Goal: Task Accomplishment & Management: Use online tool/utility

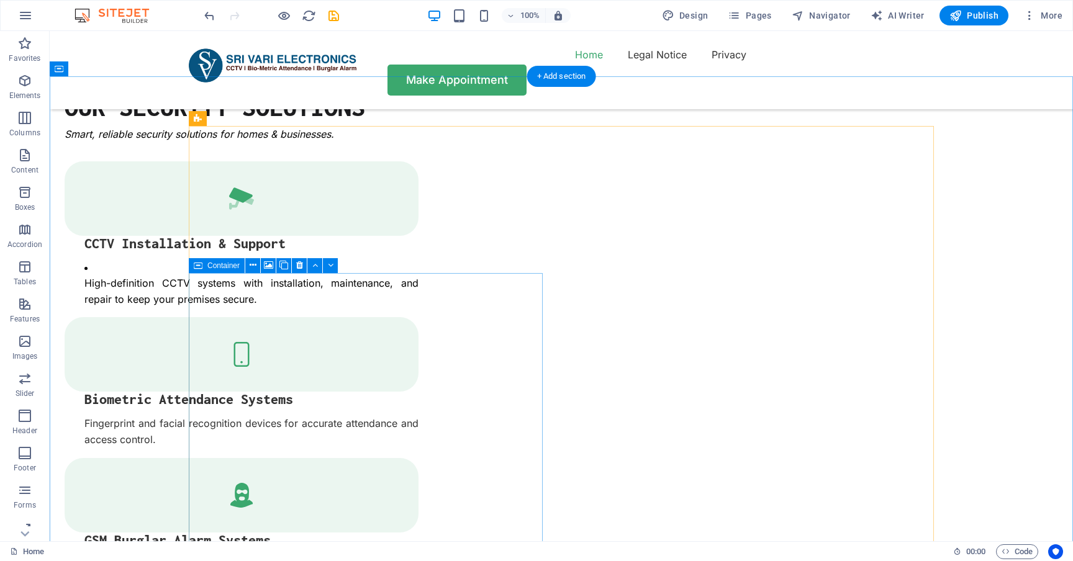
select select "px"
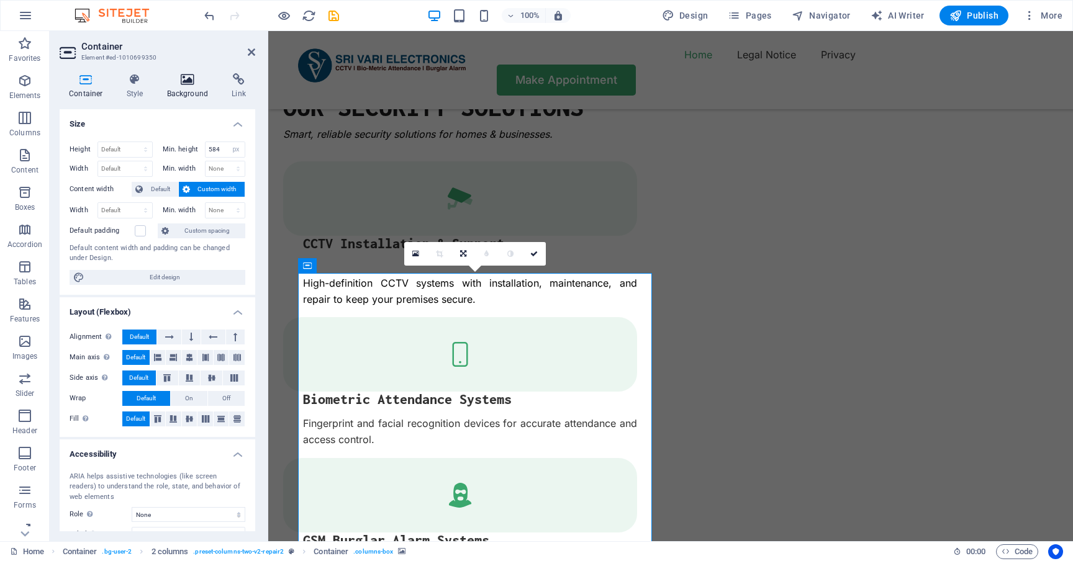
click at [181, 87] on h4 "Background" at bounding box center [190, 86] width 65 height 26
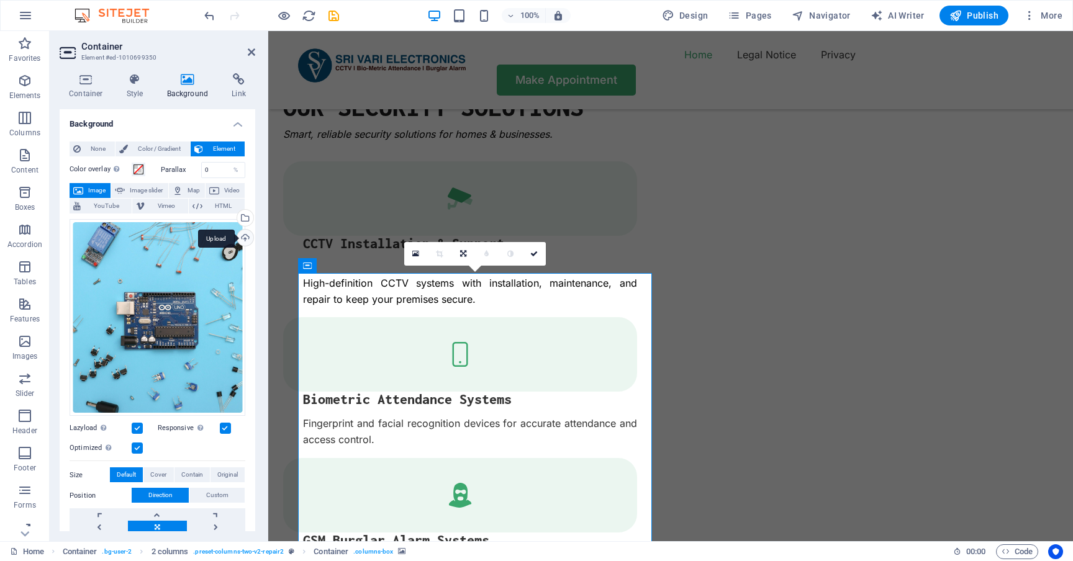
click at [241, 237] on div "Upload" at bounding box center [244, 239] width 19 height 19
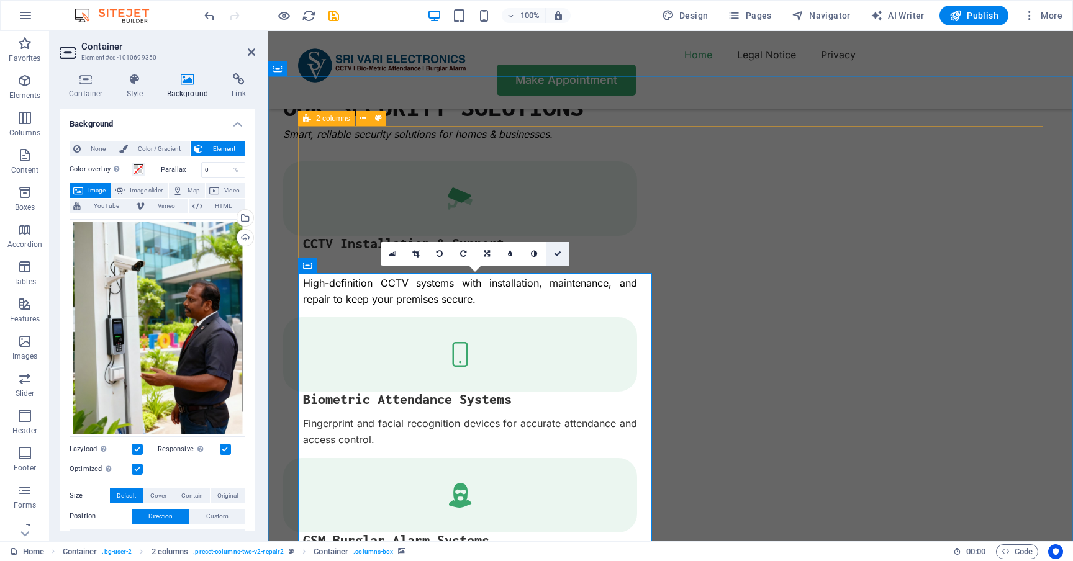
click at [561, 252] on icon at bounding box center [557, 253] width 7 height 7
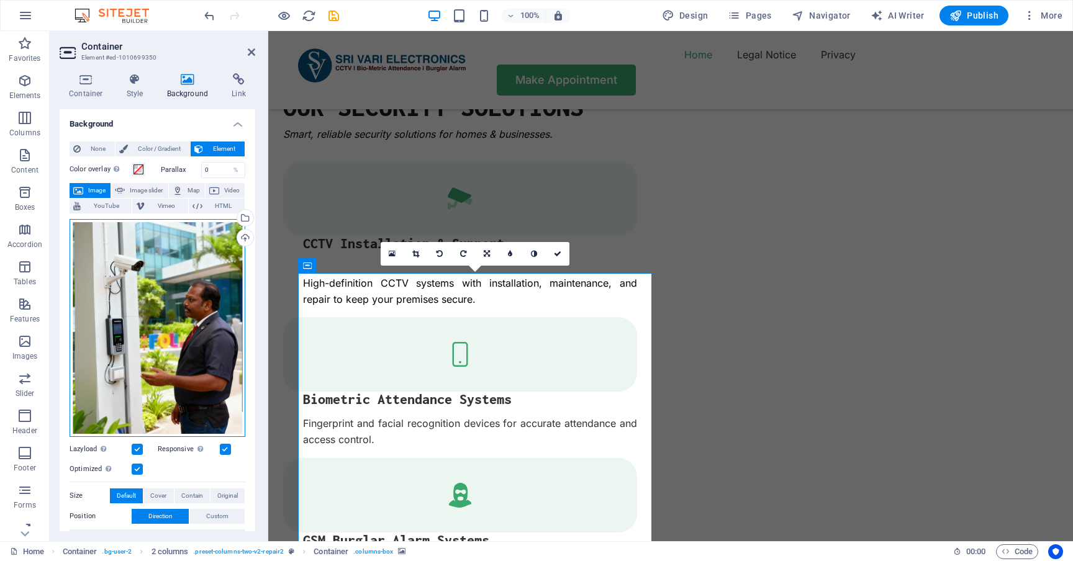
click at [209, 240] on div "Drag files here, click to choose files or select files from Files or our free s…" at bounding box center [158, 328] width 176 height 218
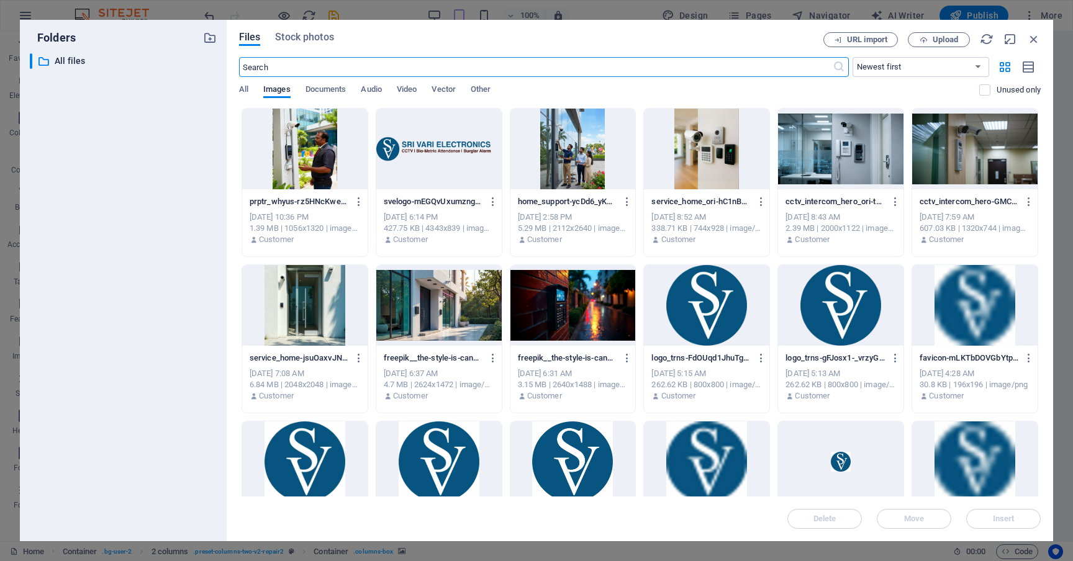
click at [305, 139] on div at bounding box center [304, 149] width 125 height 81
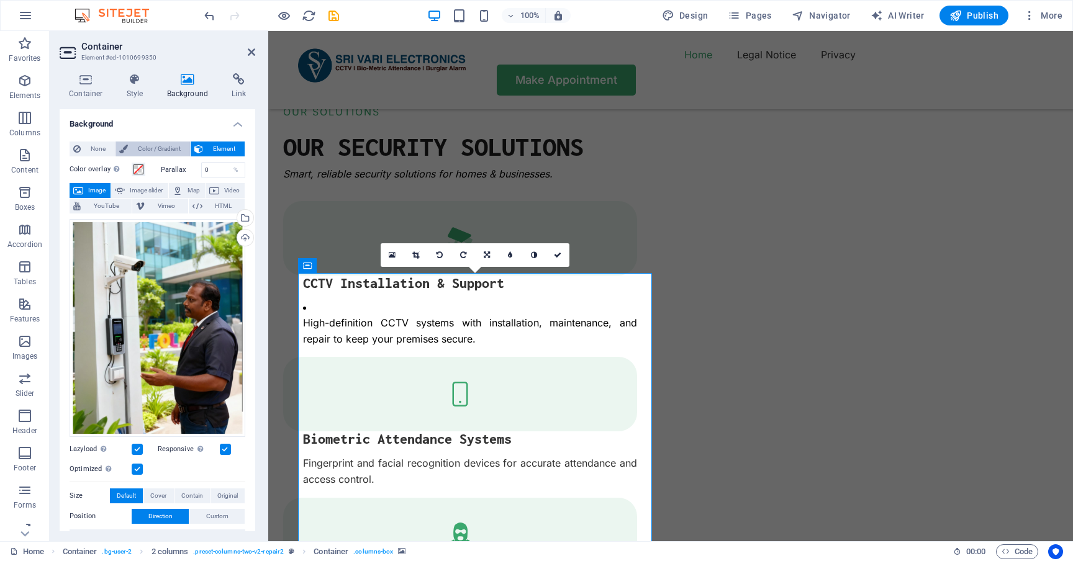
click at [155, 146] on span "Color / Gradient" at bounding box center [159, 149] width 55 height 15
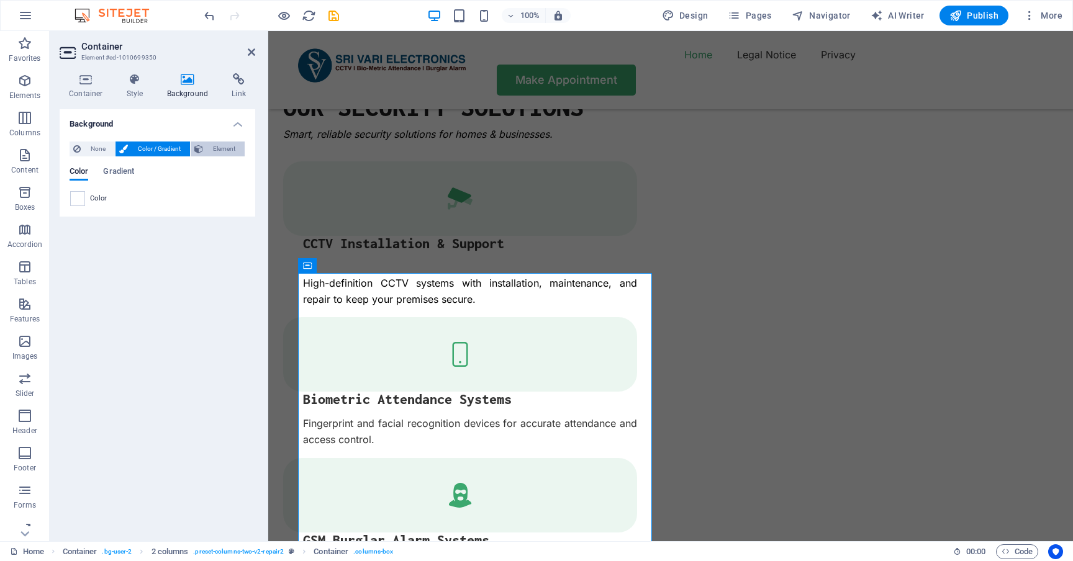
click at [223, 142] on span "Element" at bounding box center [224, 149] width 34 height 15
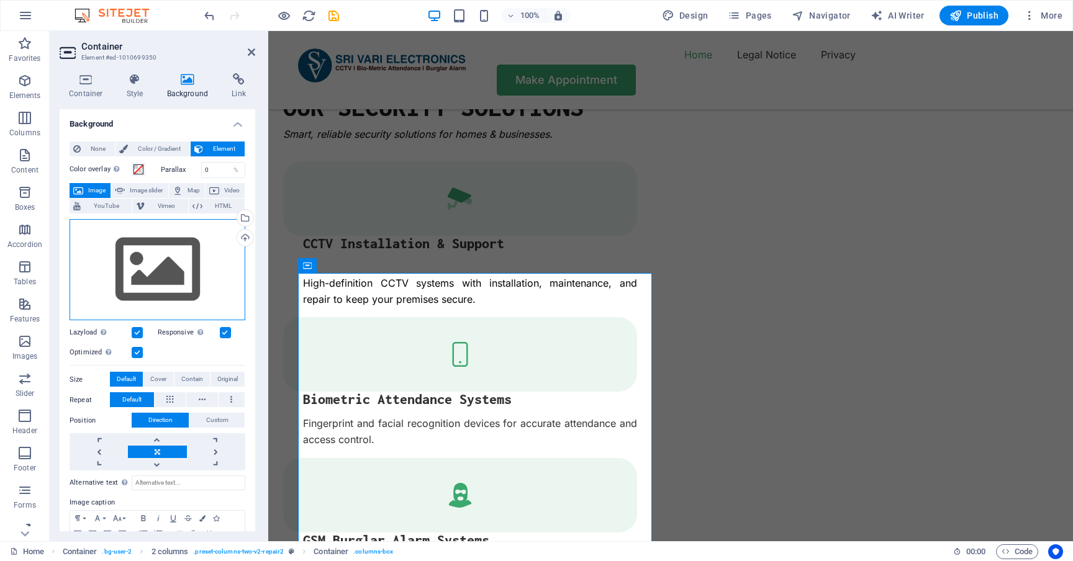
click at [214, 260] on div "Drag files here, click to choose files or select files from Files or our free s…" at bounding box center [158, 270] width 176 height 102
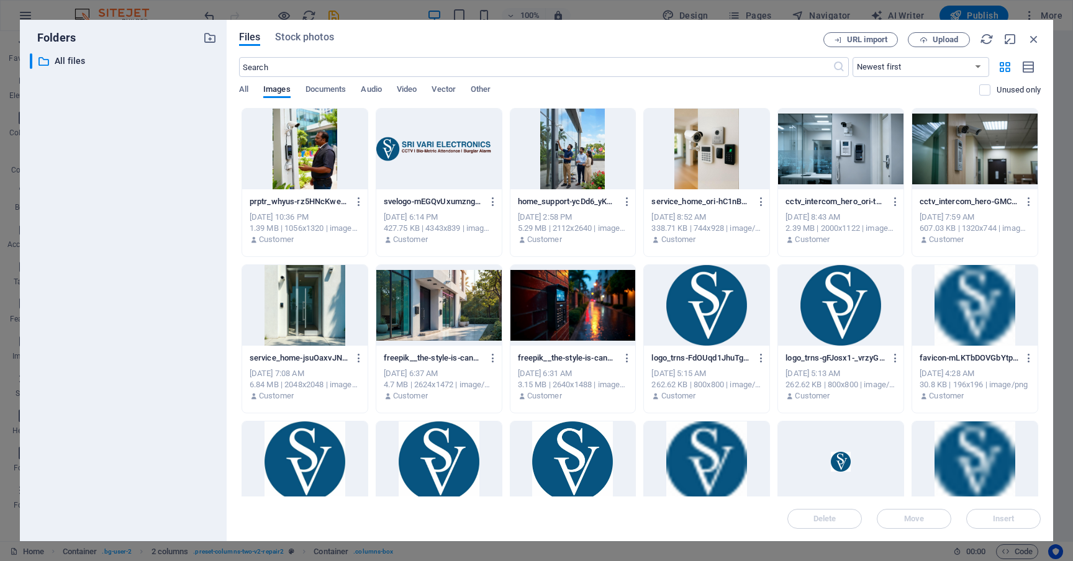
click at [214, 260] on div "​ All files All files" at bounding box center [123, 292] width 187 height 478
click at [286, 168] on div at bounding box center [304, 149] width 125 height 81
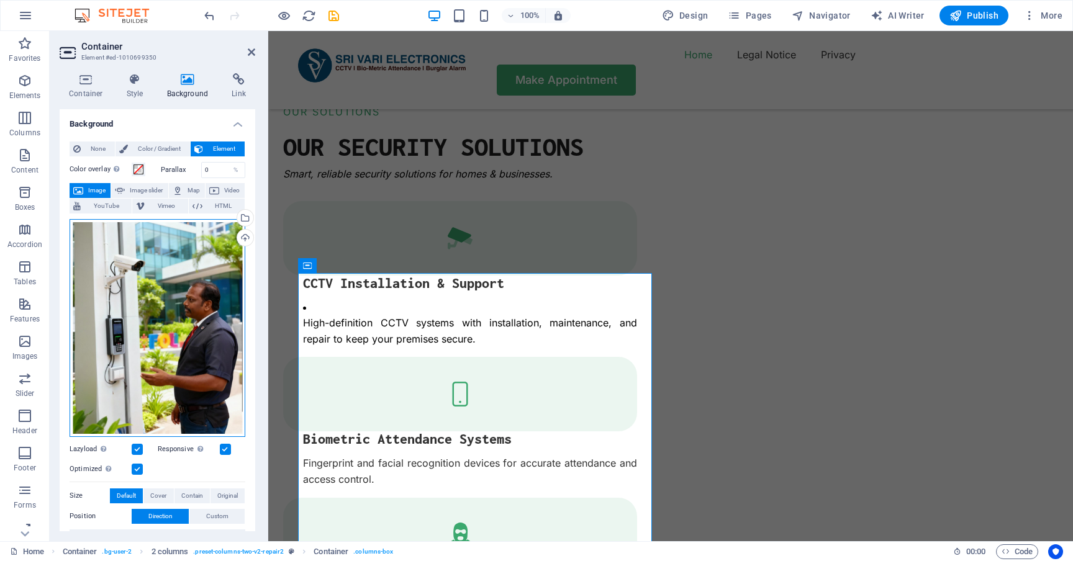
click at [182, 263] on div "Drag files here, click to choose files or select files from Files or our free s…" at bounding box center [158, 328] width 176 height 218
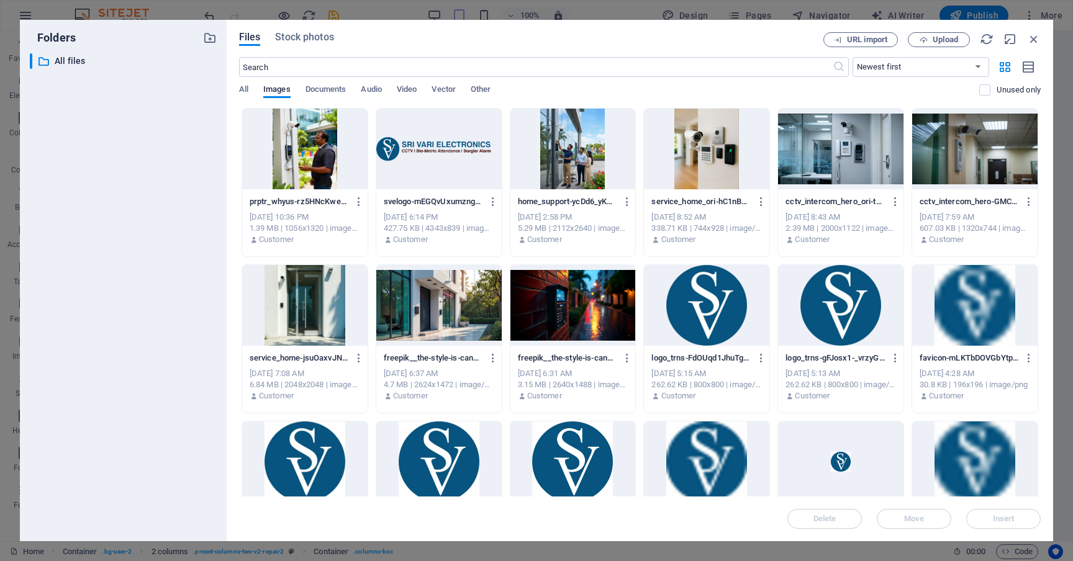
click at [304, 158] on div at bounding box center [304, 149] width 125 height 81
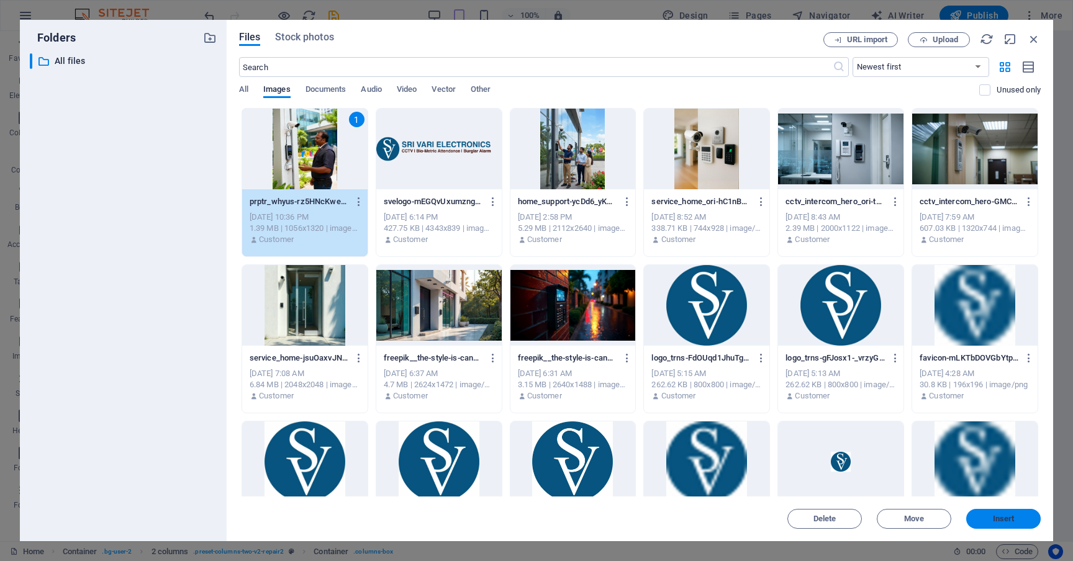
click at [995, 516] on span "Insert" at bounding box center [1004, 518] width 22 height 7
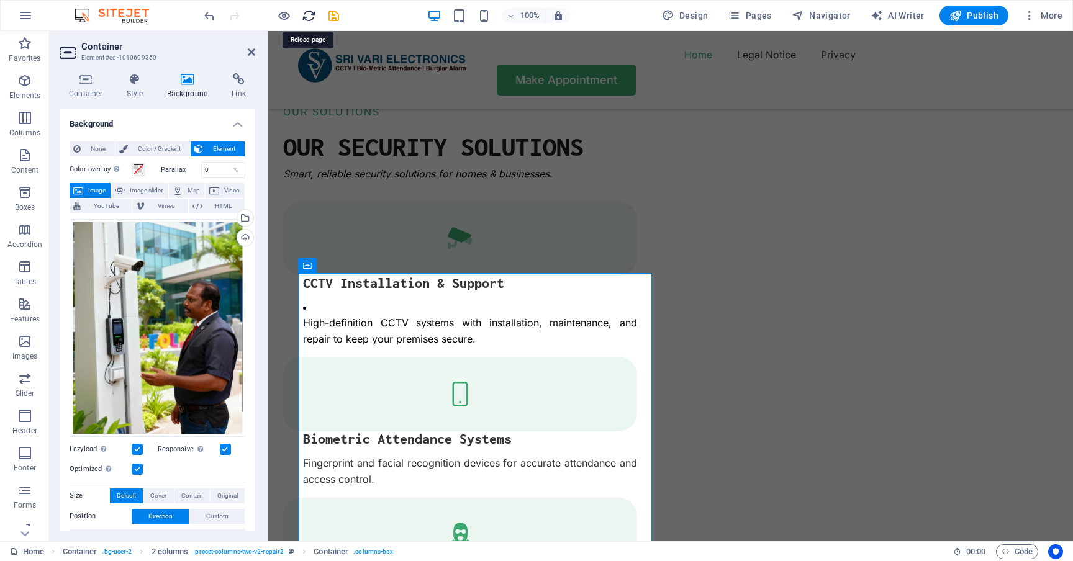
click at [306, 14] on icon "reload" at bounding box center [309, 16] width 14 height 14
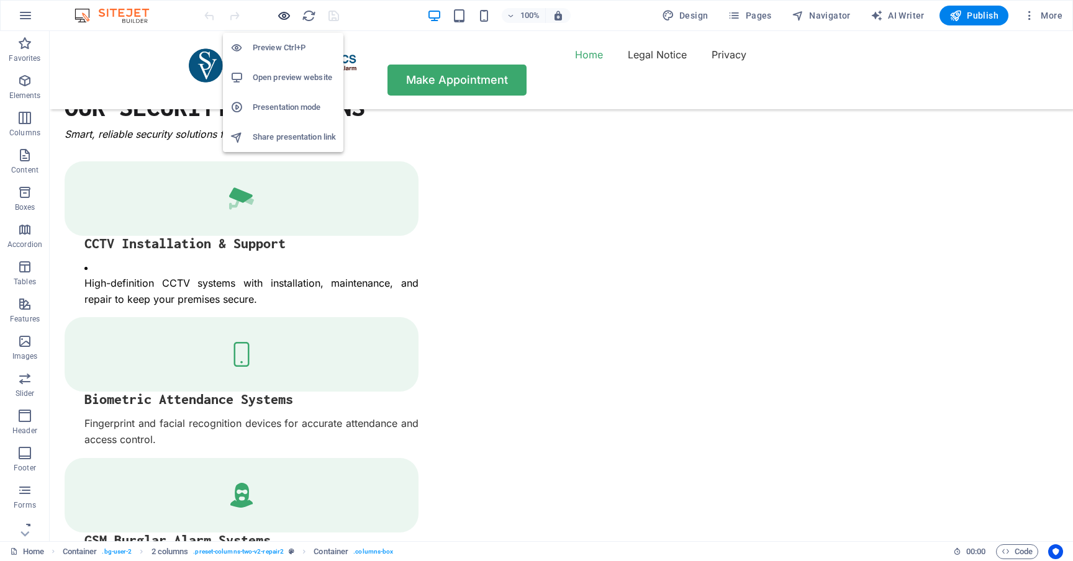
click at [278, 22] on icon "button" at bounding box center [284, 16] width 14 height 14
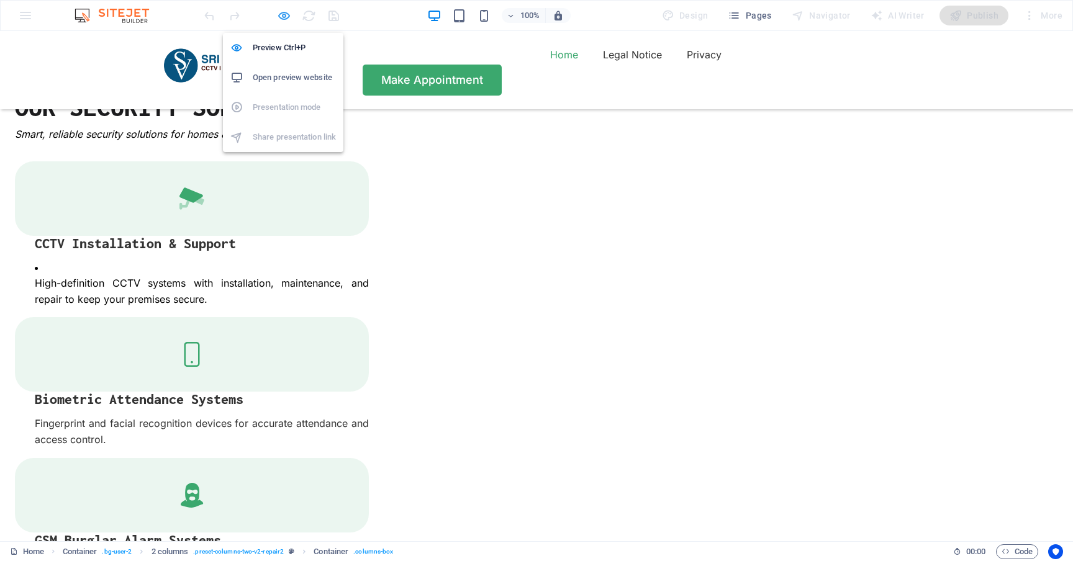
click at [284, 18] on icon "button" at bounding box center [284, 16] width 14 height 14
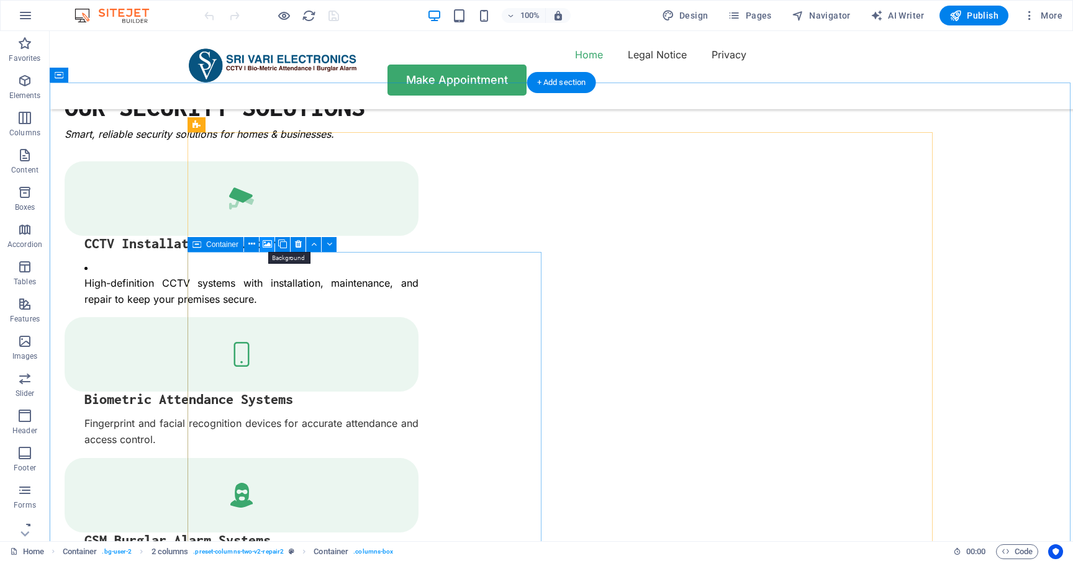
click at [270, 243] on icon at bounding box center [267, 244] width 9 height 13
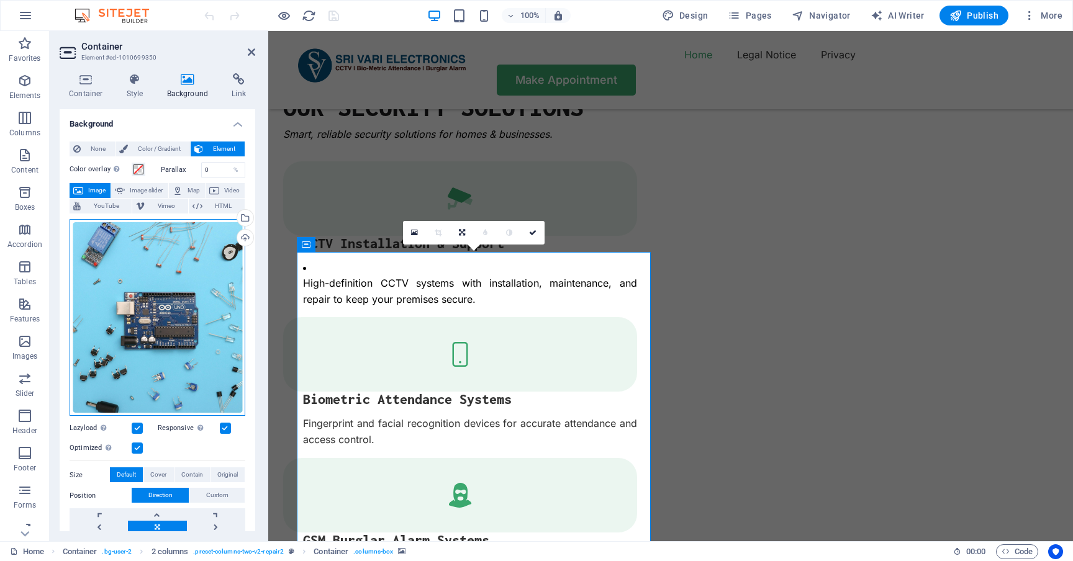
click at [192, 293] on div "Drag files here, click to choose files or select files from Files or our free s…" at bounding box center [158, 317] width 176 height 197
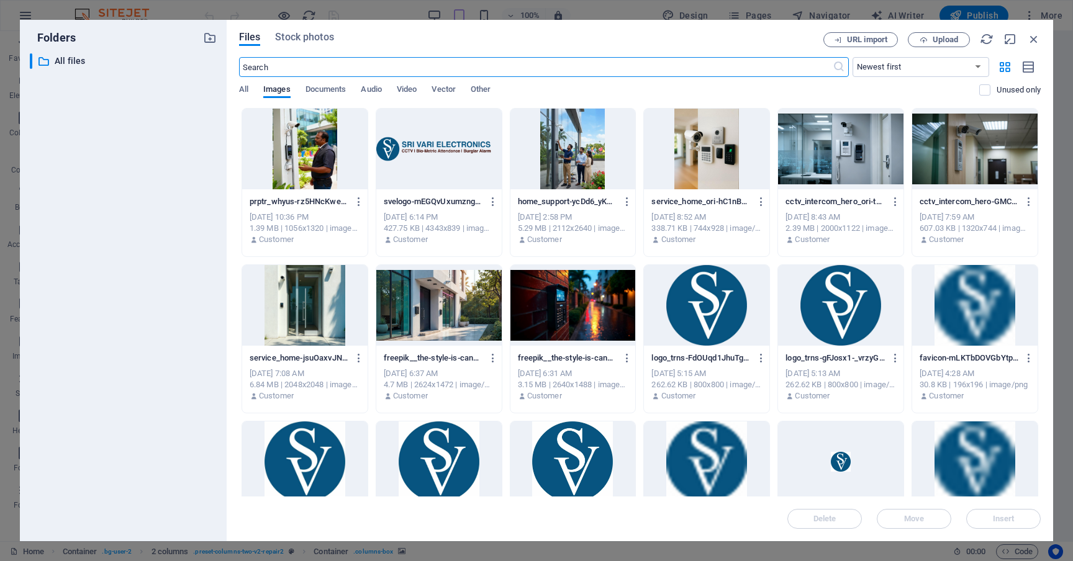
click at [304, 168] on div at bounding box center [304, 149] width 125 height 81
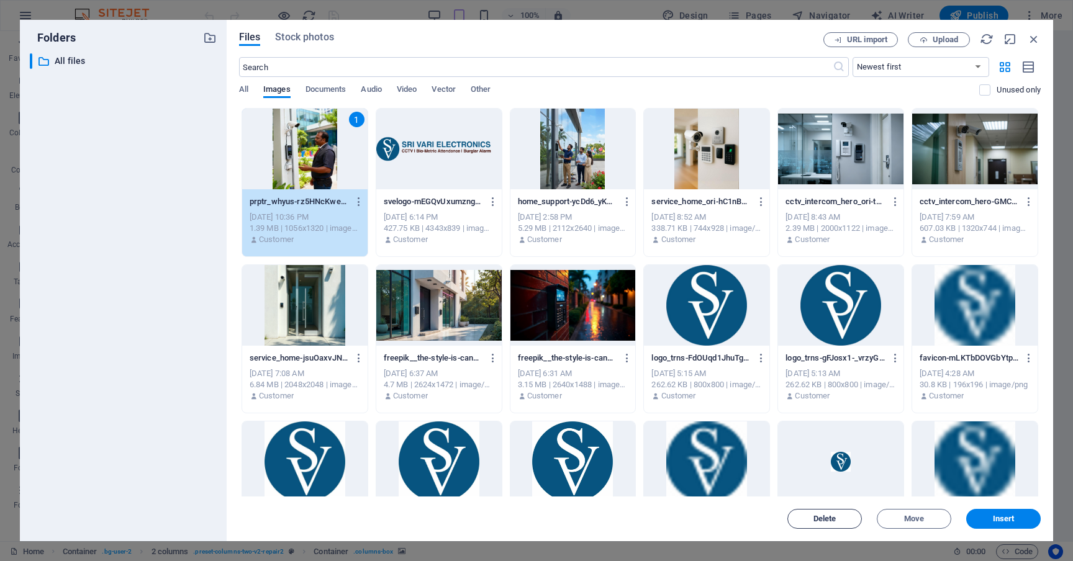
click at [818, 515] on span "Delete" at bounding box center [825, 518] width 23 height 7
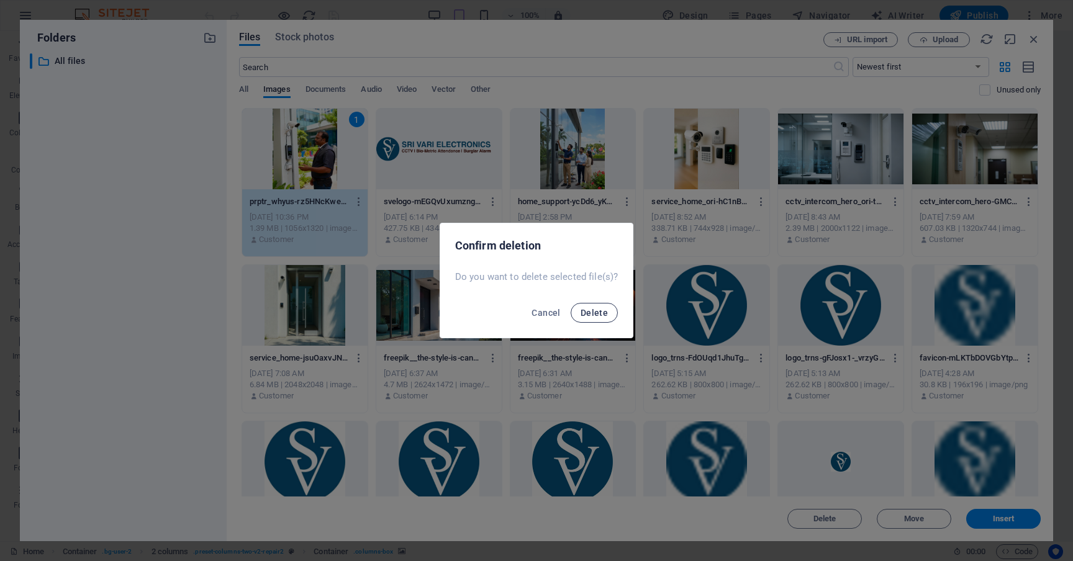
click at [596, 313] on span "Delete" at bounding box center [594, 313] width 27 height 10
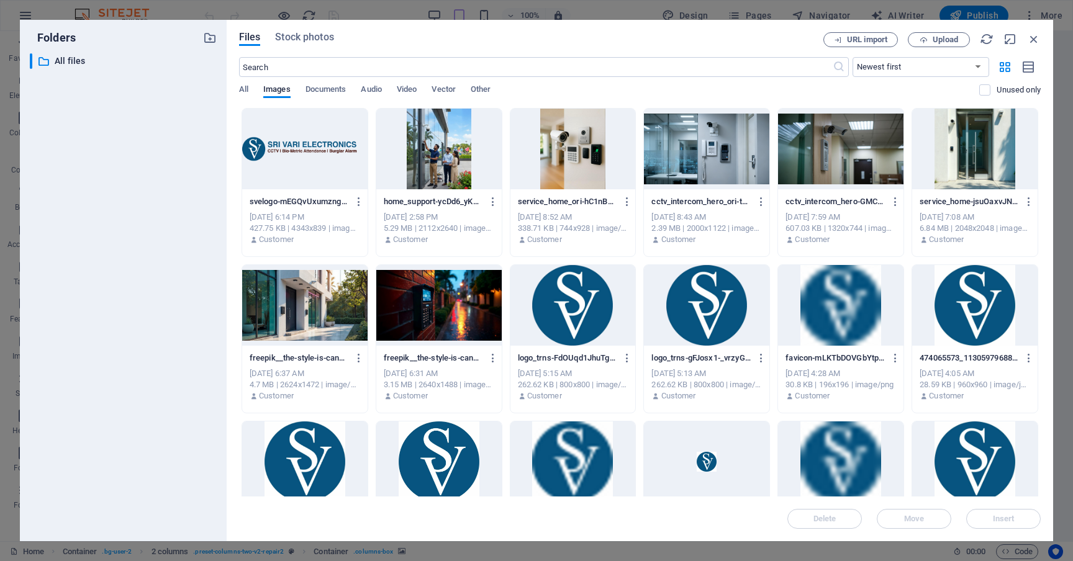
click at [433, 152] on div at bounding box center [438, 149] width 125 height 81
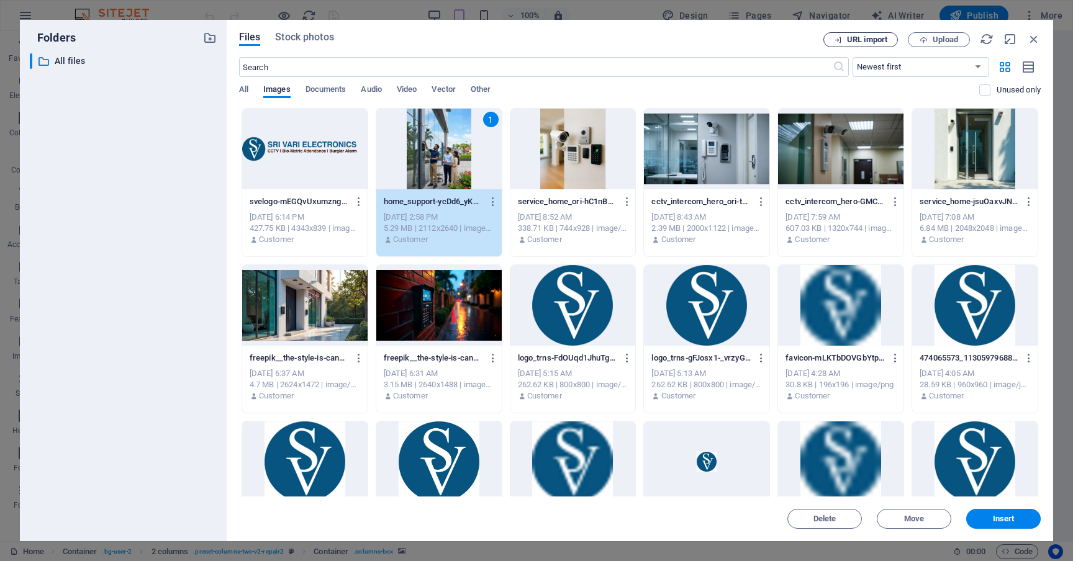
click at [861, 40] on span "URL import" at bounding box center [867, 39] width 40 height 7
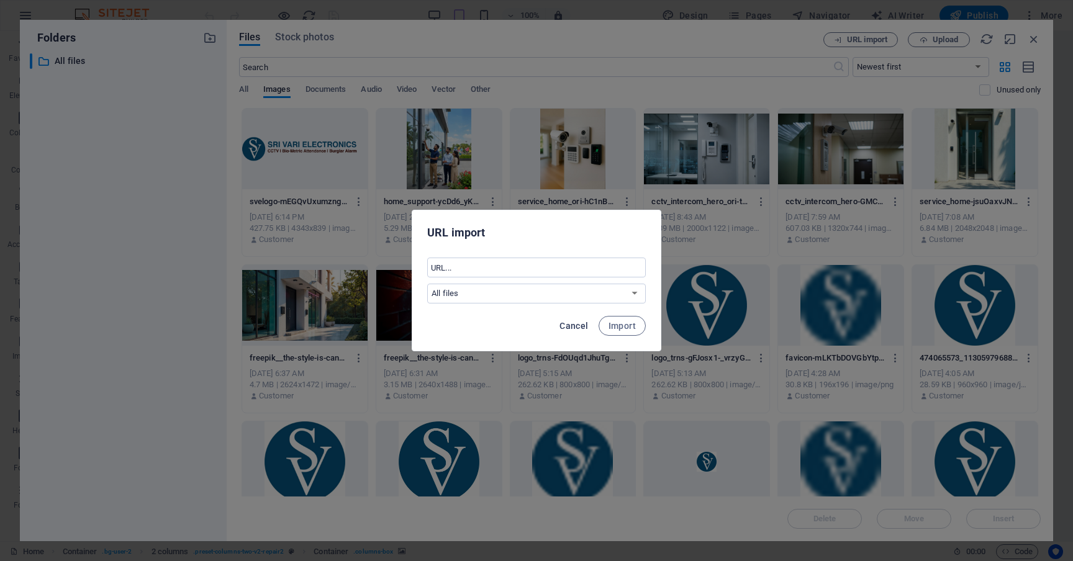
click at [577, 328] on span "Cancel" at bounding box center [574, 326] width 29 height 10
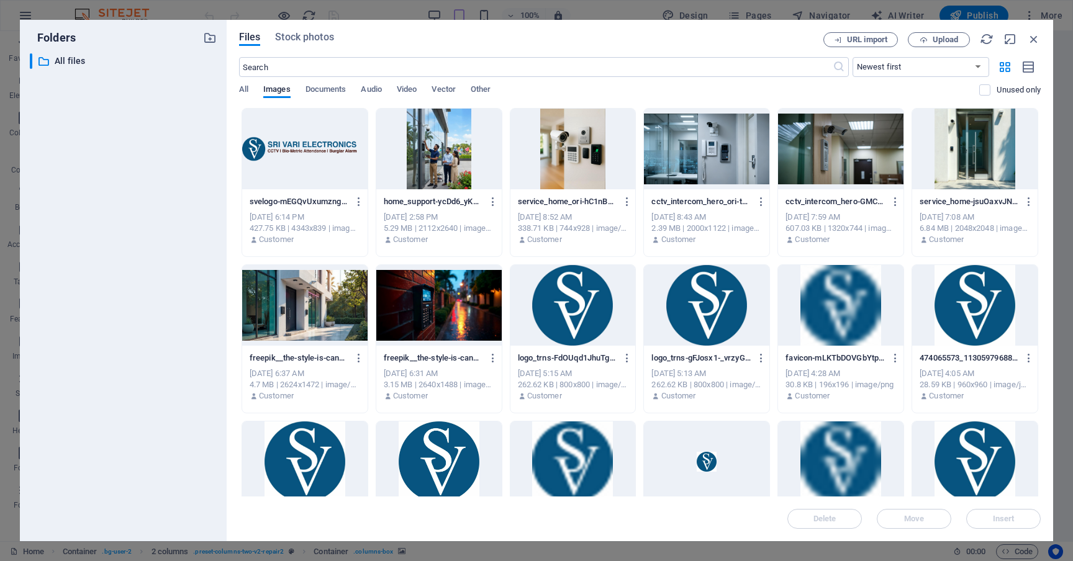
click at [439, 167] on div at bounding box center [438, 149] width 125 height 81
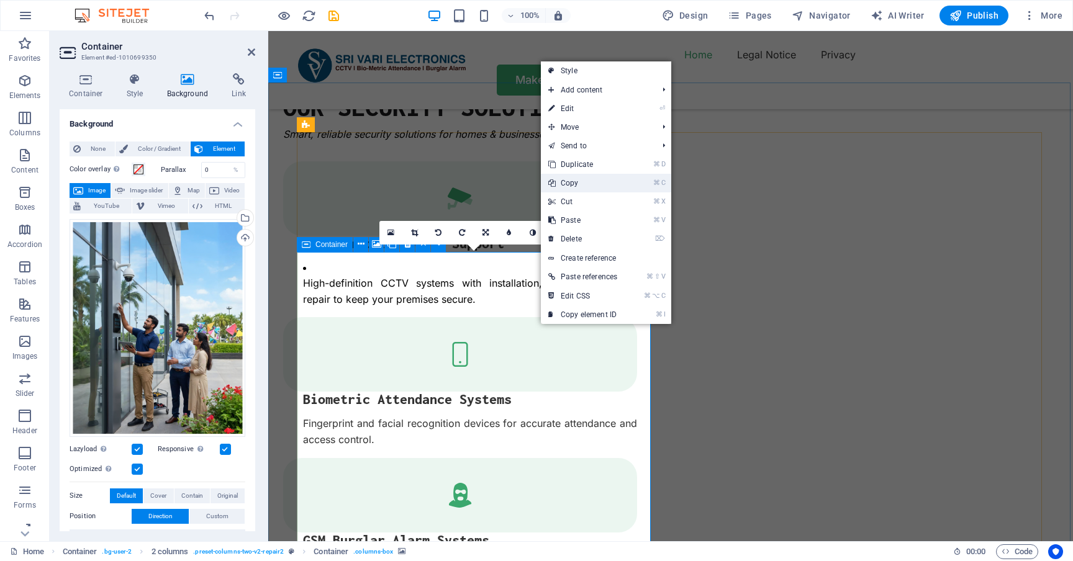
click at [589, 184] on link "⌘ C Copy" at bounding box center [583, 183] width 84 height 19
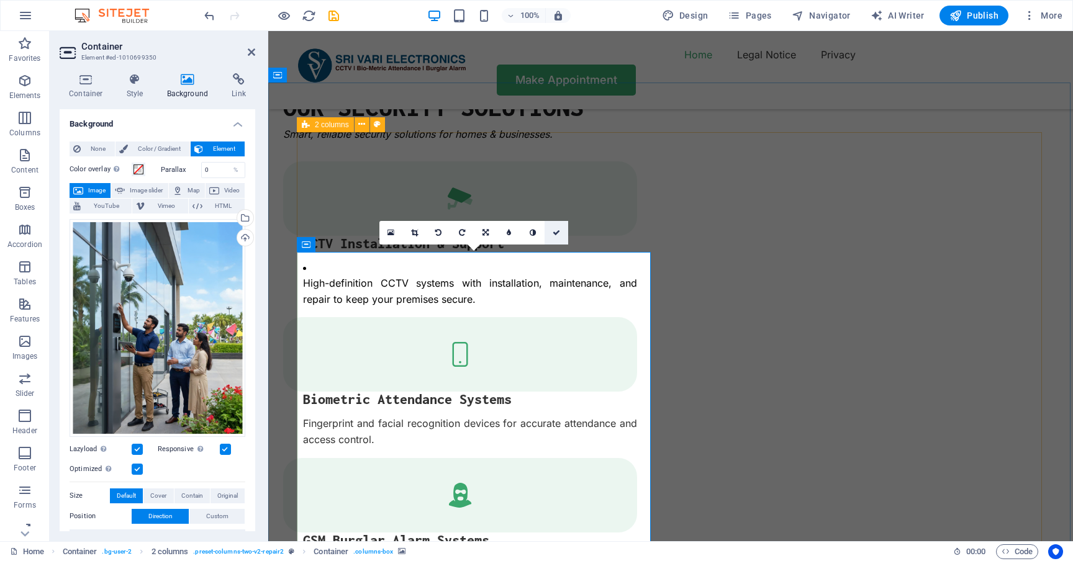
click at [560, 230] on icon at bounding box center [556, 232] width 7 height 7
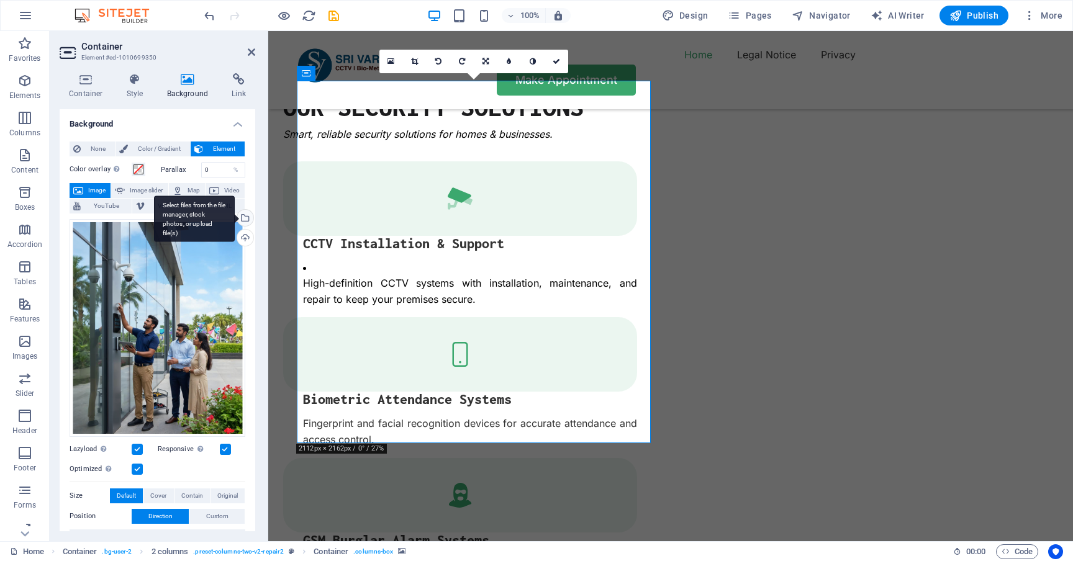
click at [242, 218] on div "Select files from the file manager, stock photos, or upload file(s)" at bounding box center [244, 219] width 19 height 19
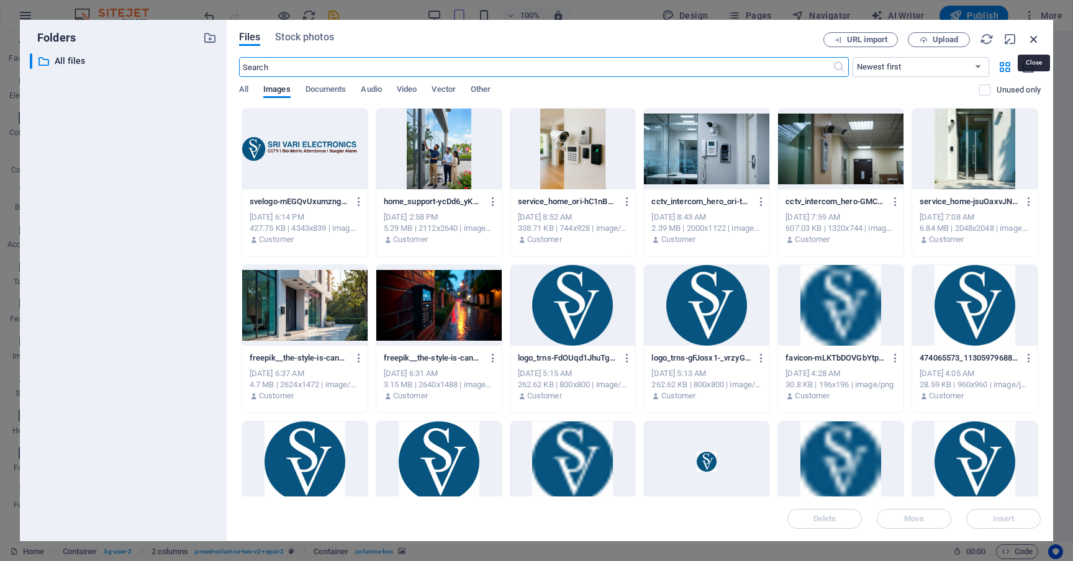
click at [1035, 37] on icon "button" at bounding box center [1034, 39] width 14 height 14
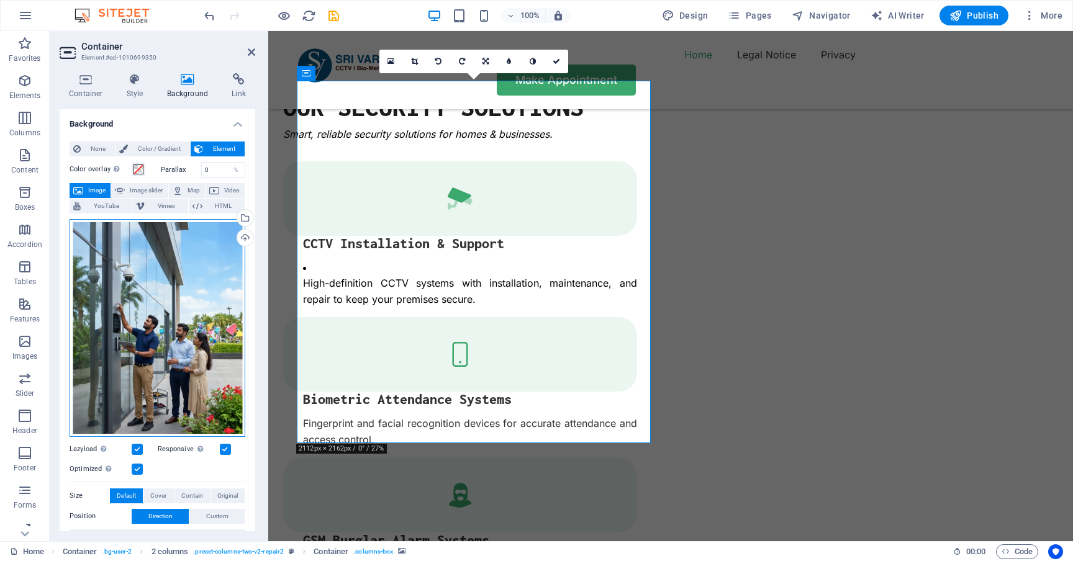
click at [165, 337] on div "Drag files here, click to choose files or select files from Files or our free s…" at bounding box center [158, 328] width 176 height 218
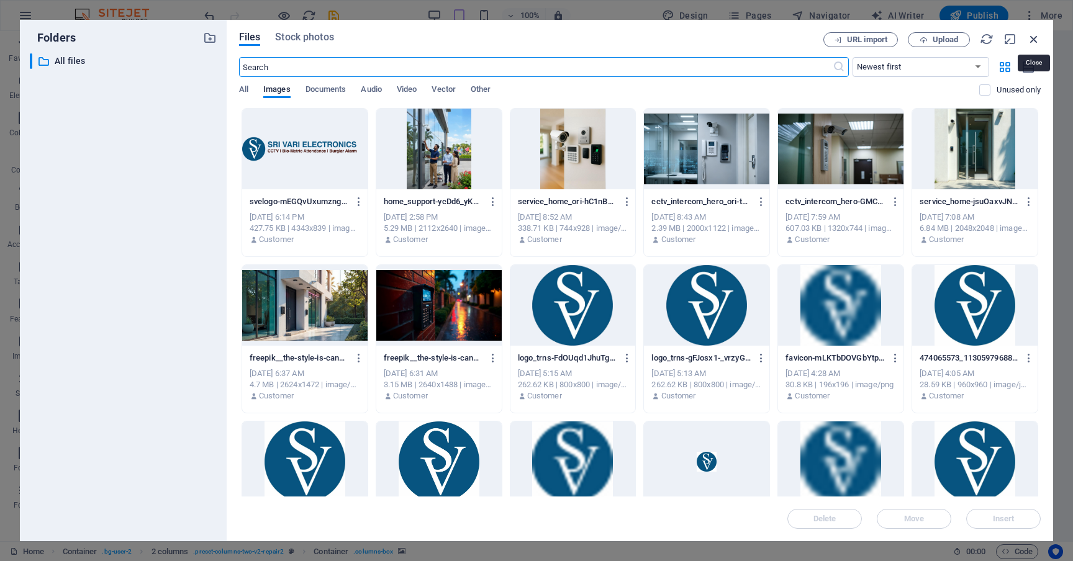
click at [1035, 36] on icon "button" at bounding box center [1034, 39] width 14 height 14
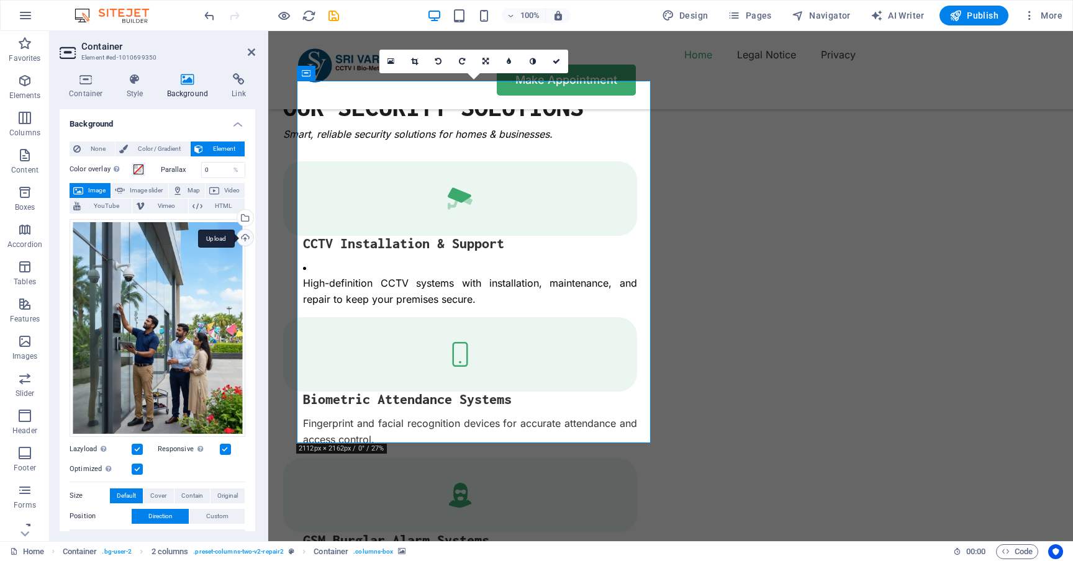
click at [244, 240] on div "Upload" at bounding box center [244, 239] width 19 height 19
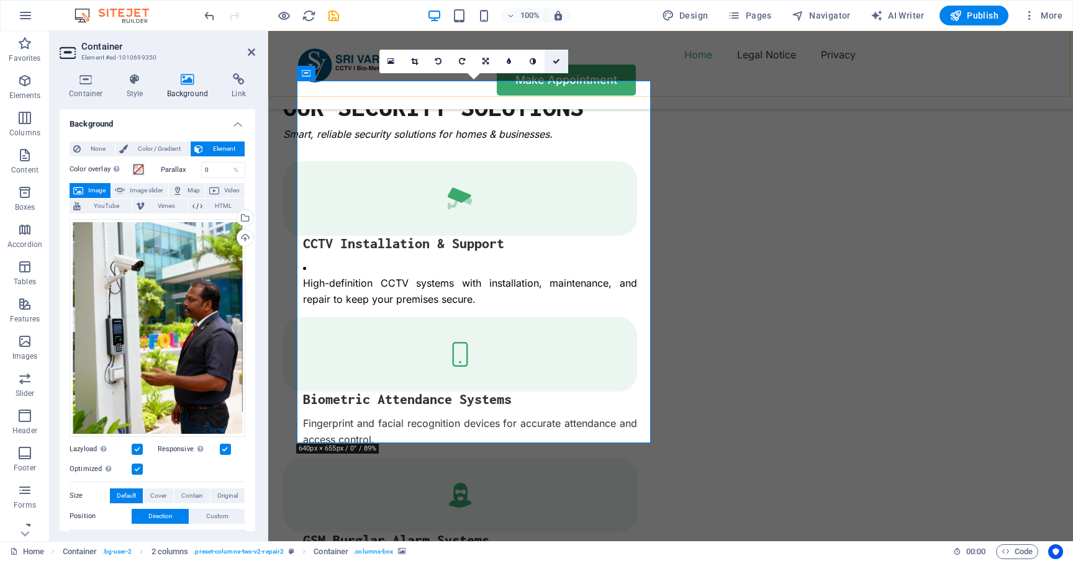
click at [556, 58] on icon at bounding box center [556, 61] width 7 height 7
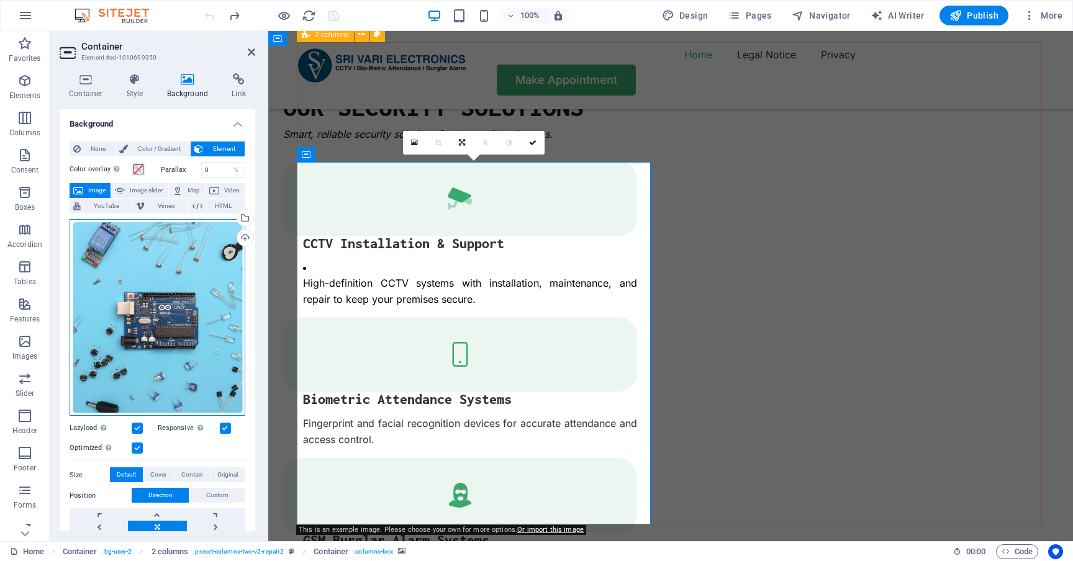
click at [174, 253] on div "Drag files here, click to choose files or select files from Files or our free s…" at bounding box center [158, 317] width 176 height 197
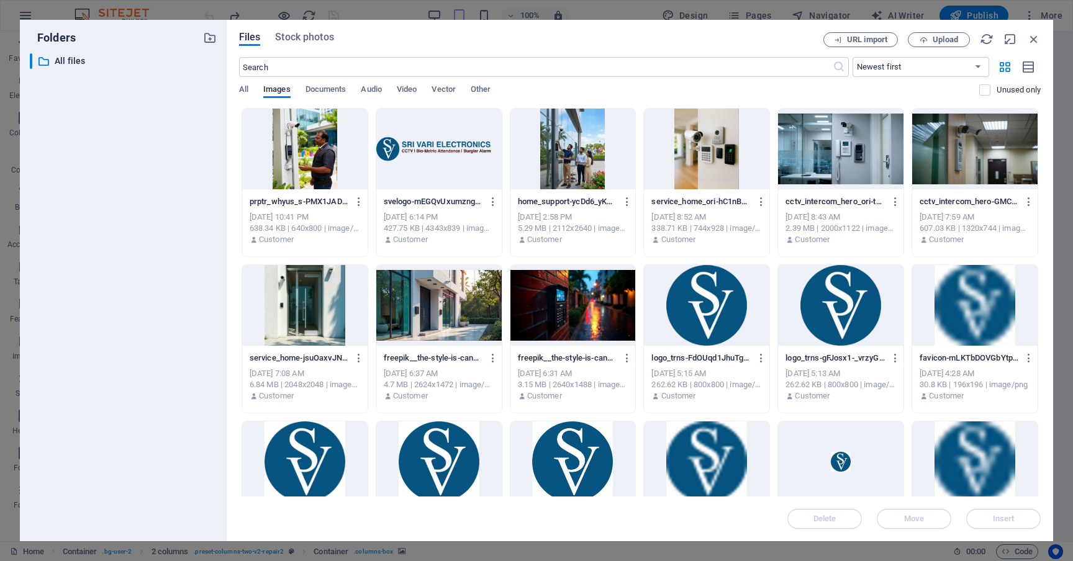
click at [291, 146] on div at bounding box center [304, 149] width 125 height 81
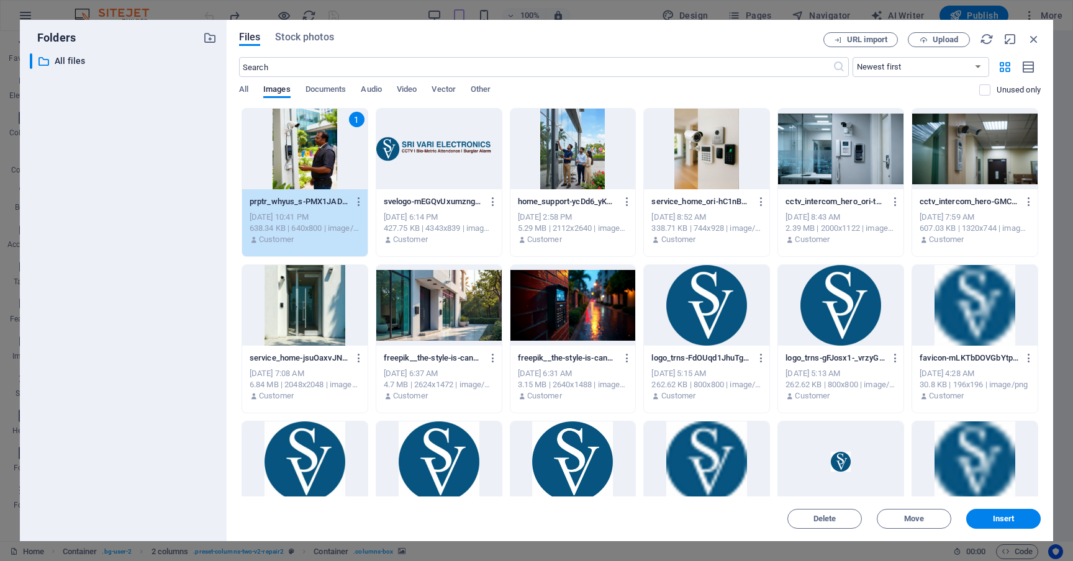
click at [291, 146] on div "1" at bounding box center [304, 149] width 125 height 81
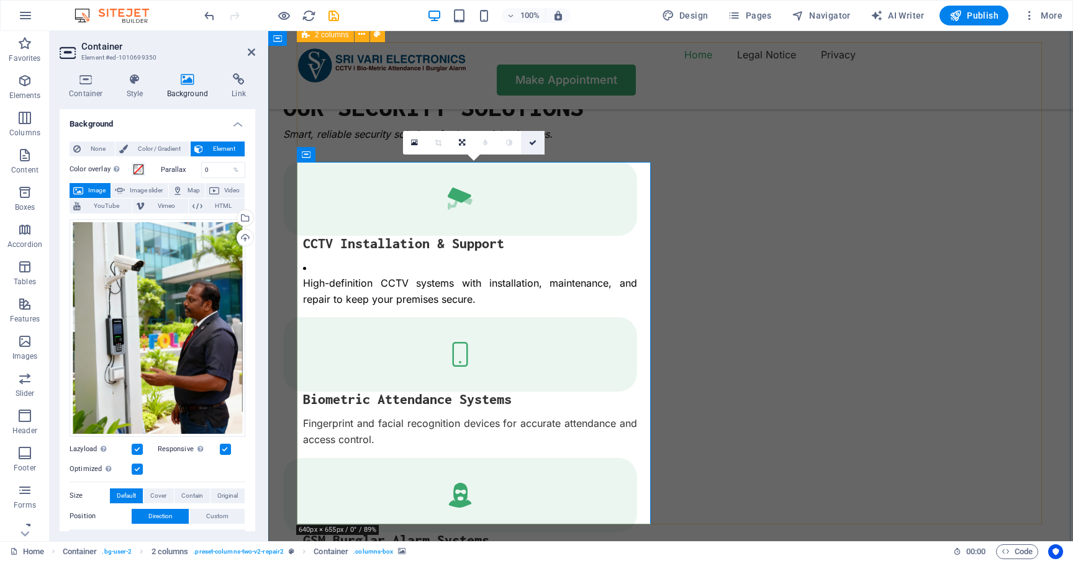
click at [530, 143] on icon at bounding box center [532, 142] width 7 height 7
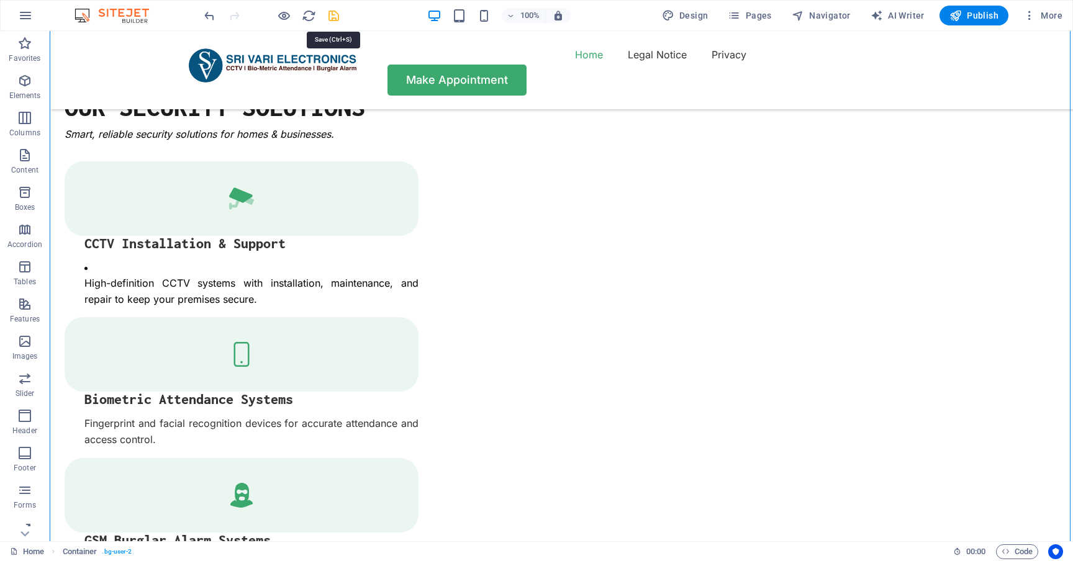
click at [332, 19] on icon "save" at bounding box center [334, 16] width 14 height 14
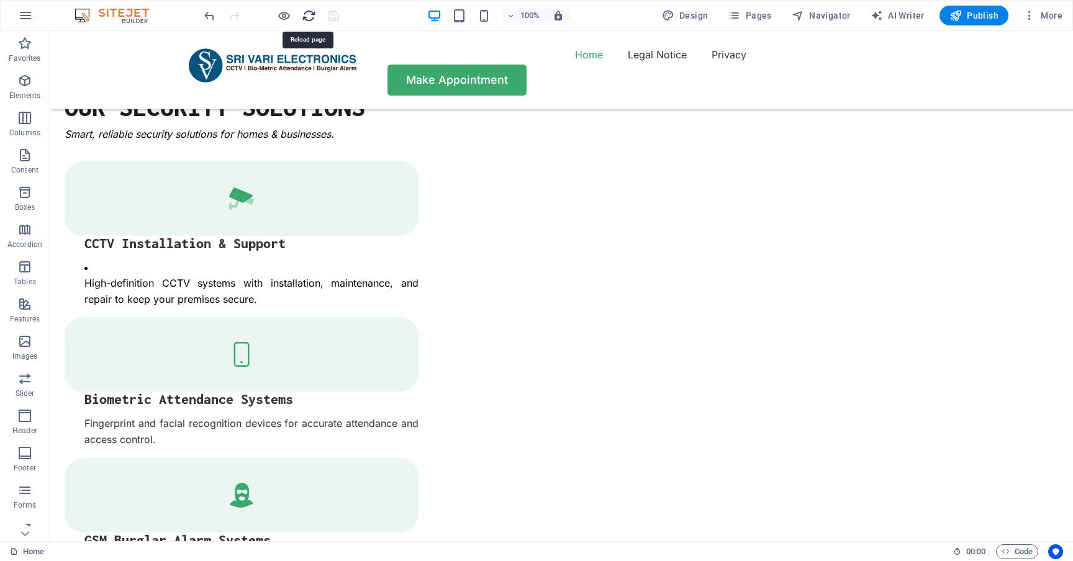
click at [312, 17] on icon "reload" at bounding box center [309, 16] width 14 height 14
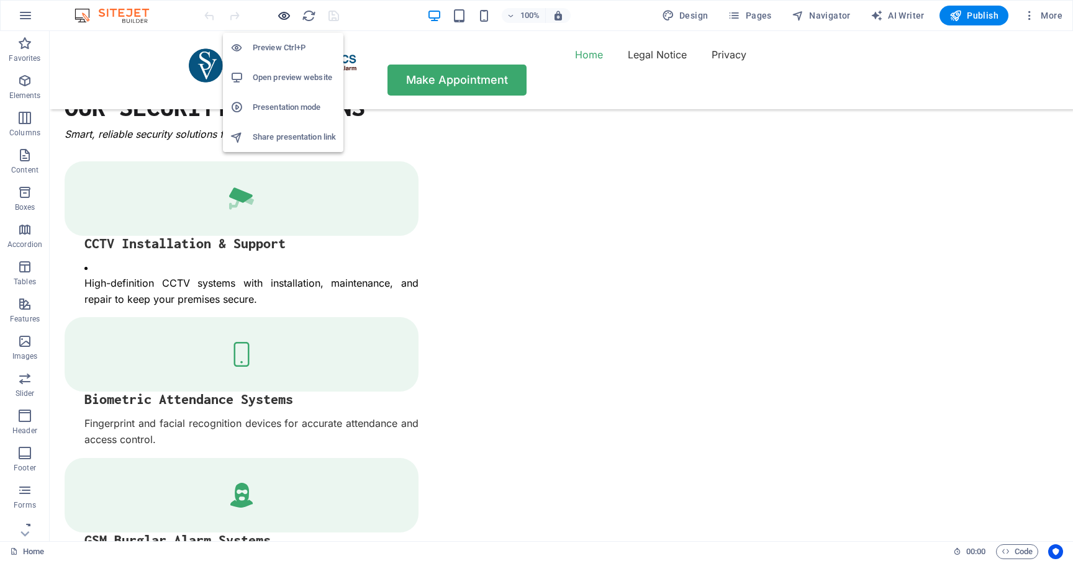
click at [283, 16] on icon "button" at bounding box center [284, 16] width 14 height 14
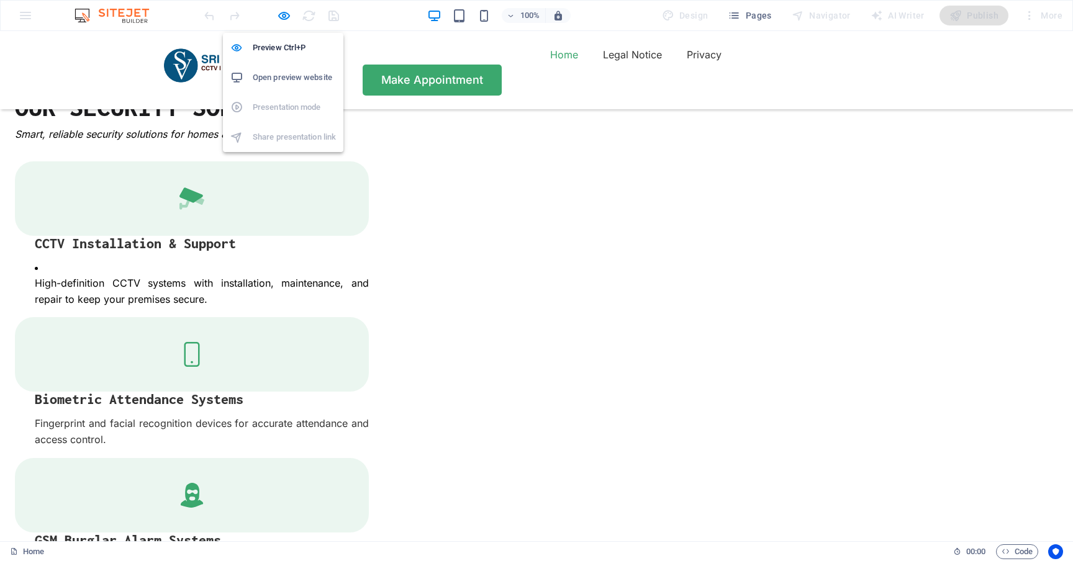
click at [290, 77] on h6 "Open preview website" at bounding box center [294, 77] width 83 height 15
